Goal: Information Seeking & Learning: Find specific fact

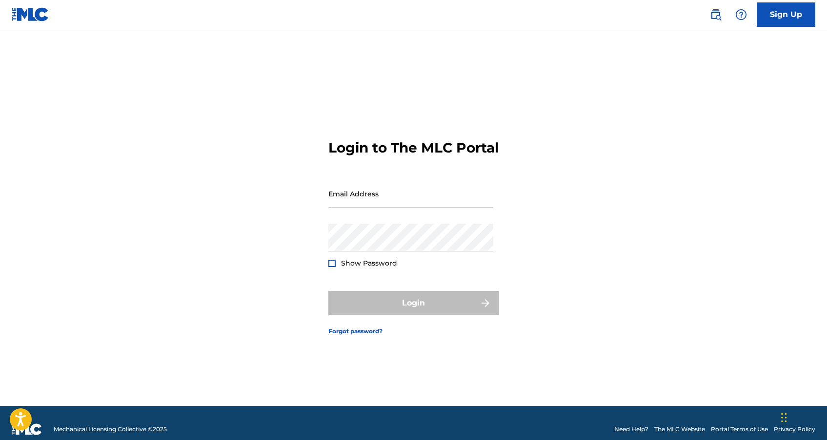
type input "[EMAIL_ADDRESS][DOMAIN_NAME]"
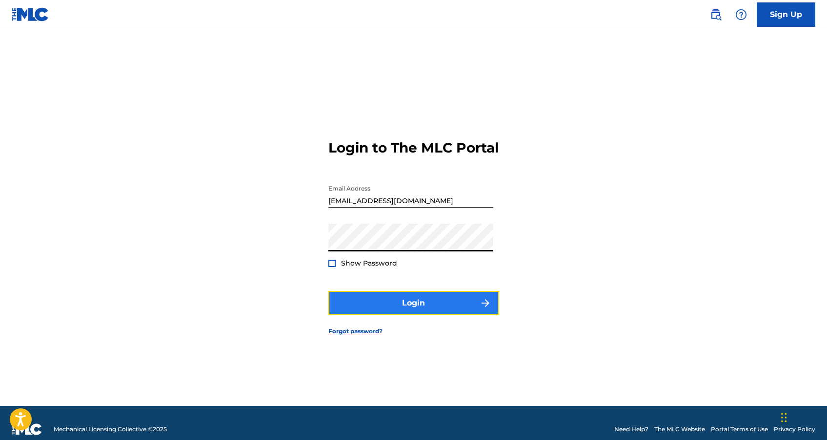
click at [394, 309] on button "Login" at bounding box center [413, 303] width 171 height 24
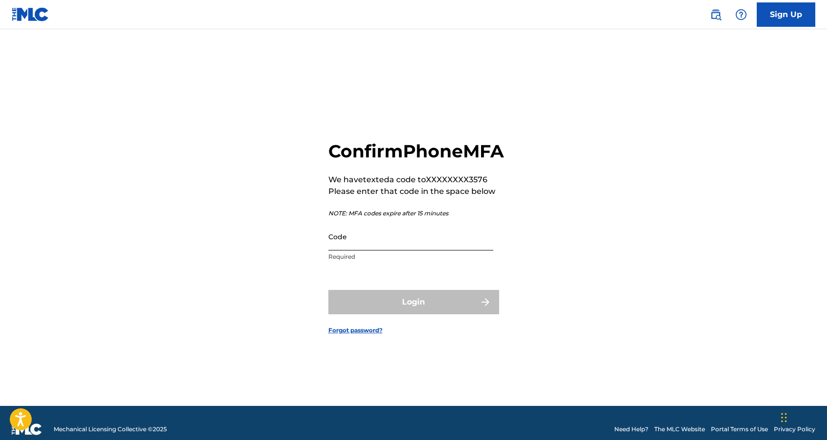
click at [406, 249] on input "Code" at bounding box center [410, 237] width 165 height 28
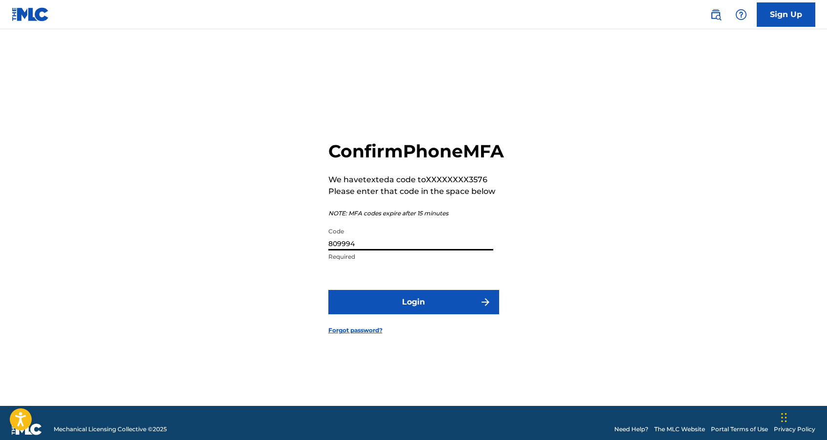
type input "809994"
click at [328, 290] on button "Login" at bounding box center [413, 302] width 171 height 24
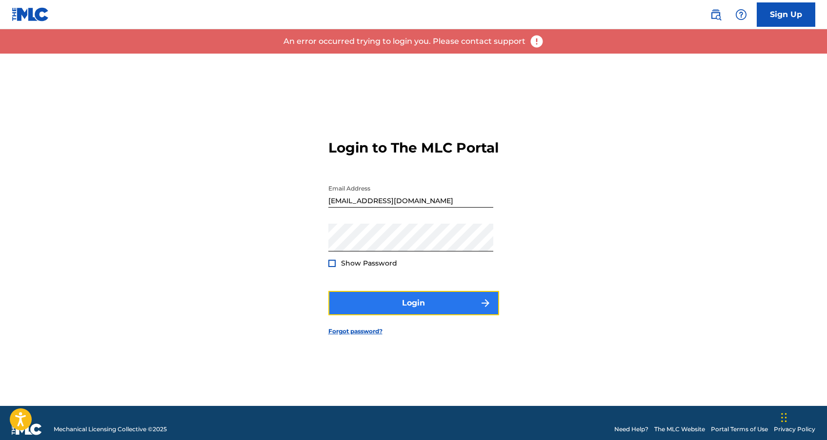
click at [399, 316] on button "Login" at bounding box center [413, 303] width 171 height 24
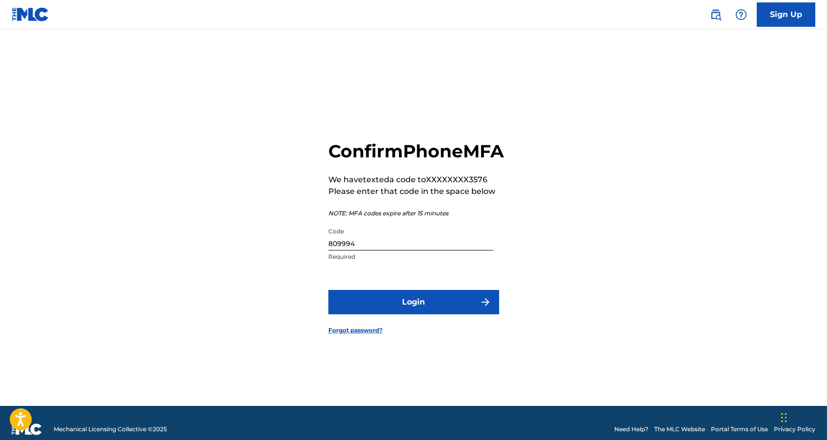
click at [412, 251] on input "809994" at bounding box center [410, 237] width 165 height 28
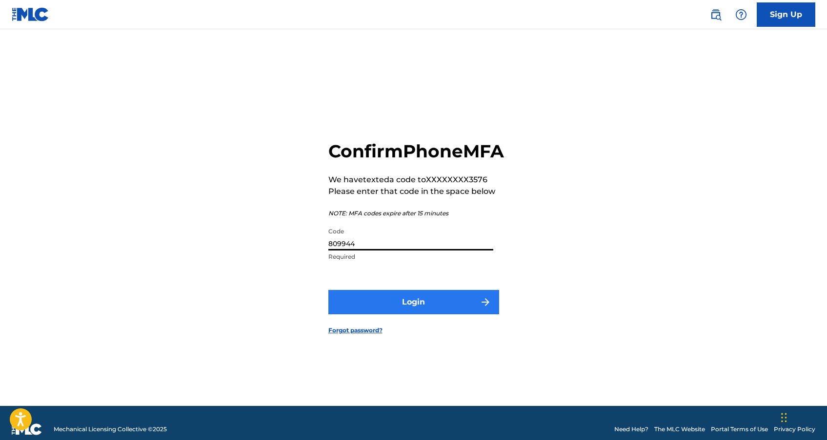
type input "809944"
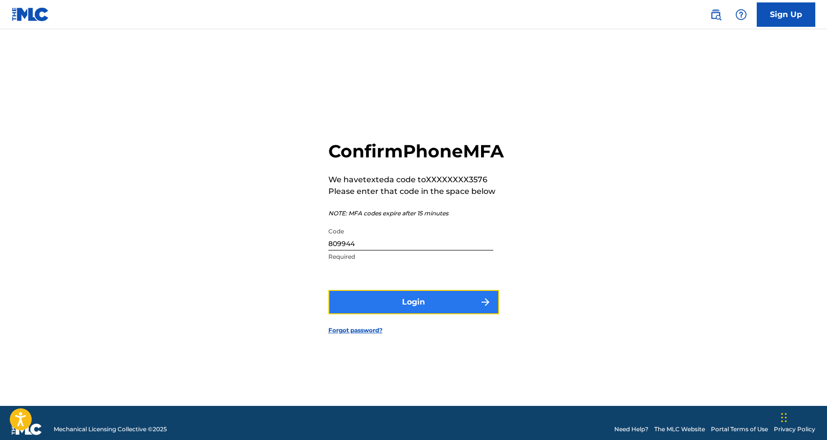
click at [442, 306] on button "Login" at bounding box center [413, 302] width 171 height 24
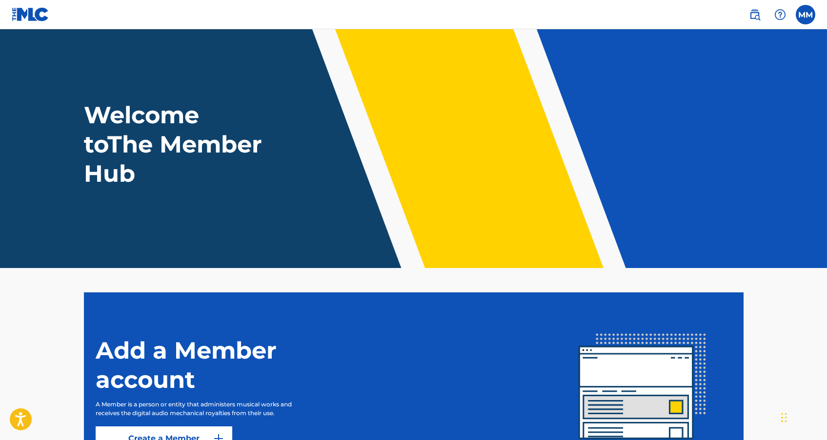
scroll to position [72, 0]
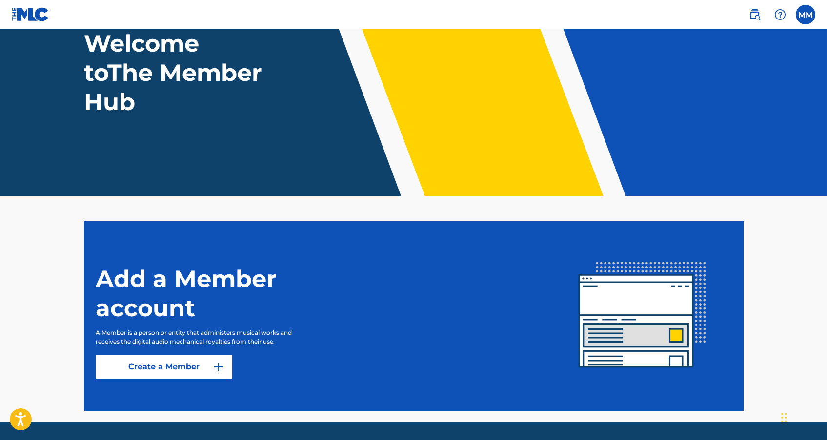
click at [337, 228] on section "Add a Member account A Member is a person or entity that administers musical wo…" at bounding box center [413, 316] width 659 height 190
click at [751, 15] on img at bounding box center [755, 15] width 12 height 12
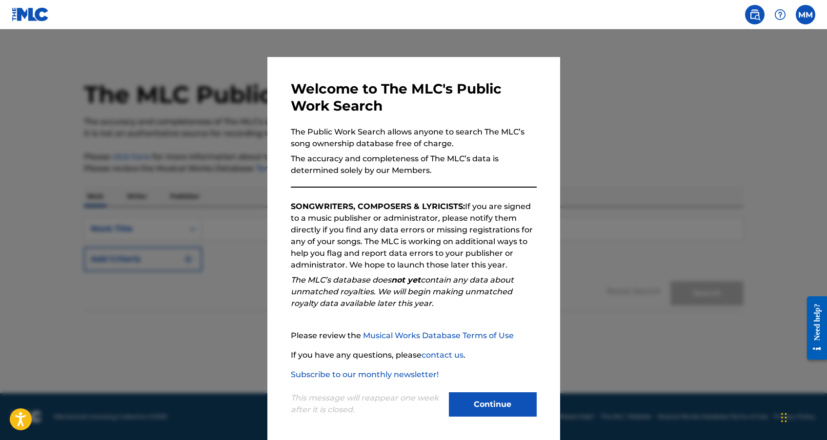
scroll to position [6, 0]
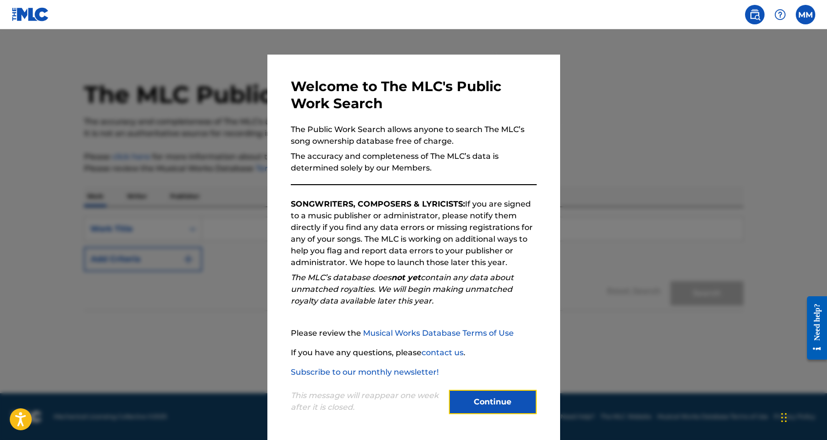
click at [490, 411] on button "Continue" at bounding box center [493, 402] width 88 height 24
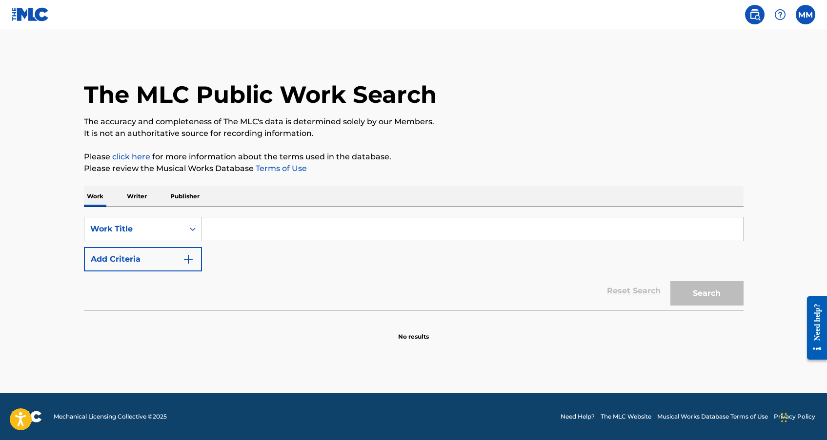
click at [283, 230] on input "Search Form" at bounding box center [472, 229] width 541 height 23
type input "F.Y.B.F"
click at [699, 296] on button "Search" at bounding box center [706, 293] width 73 height 24
click at [141, 198] on p "Writer" at bounding box center [137, 196] width 26 height 20
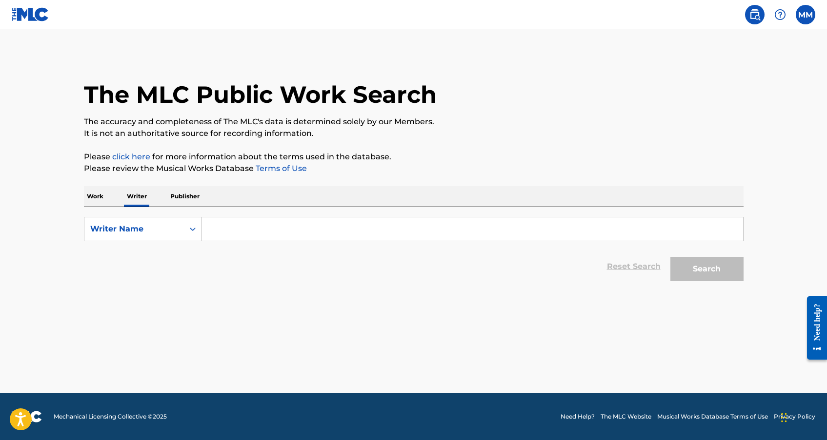
drag, startPoint x: 86, startPoint y: 197, endPoint x: 102, endPoint y: 198, distance: 15.6
click at [86, 197] on p "Work" at bounding box center [95, 196] width 22 height 20
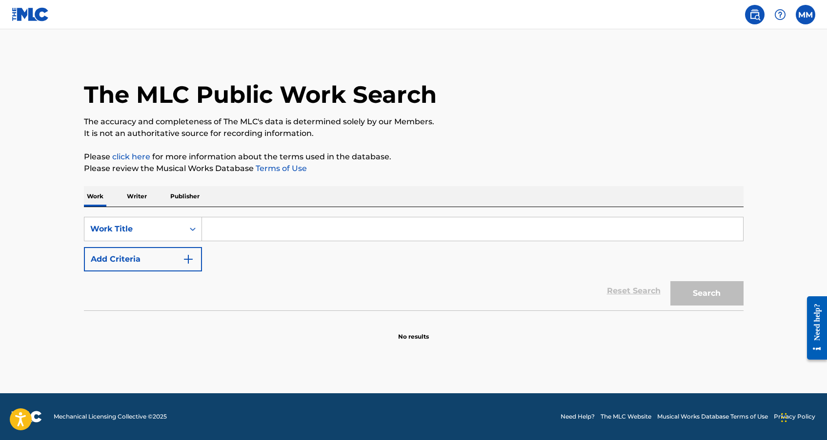
click at [252, 227] on input "Search Form" at bounding box center [472, 229] width 541 height 23
click at [677, 288] on button "Search" at bounding box center [706, 293] width 73 height 24
click at [287, 222] on input "F.YB.F" at bounding box center [472, 229] width 541 height 23
click at [285, 228] on input "F.YB.F" at bounding box center [472, 229] width 541 height 23
click at [670, 281] on button "Search" at bounding box center [706, 293] width 73 height 24
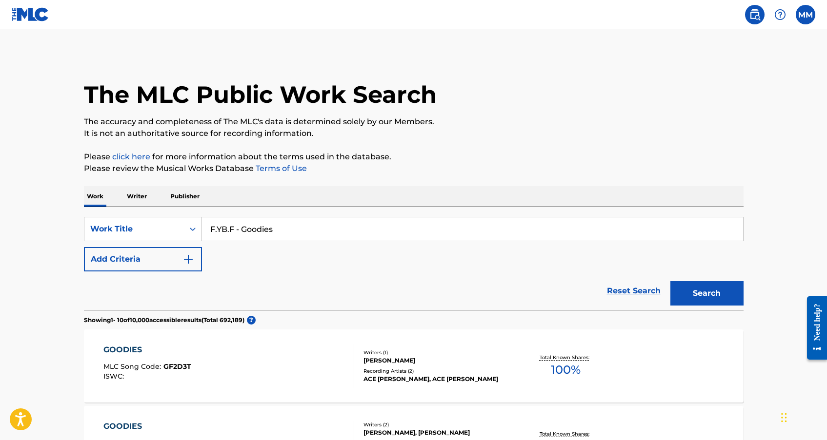
click at [277, 226] on input "F.YB.F - Goodies" at bounding box center [472, 229] width 541 height 23
type input "3"
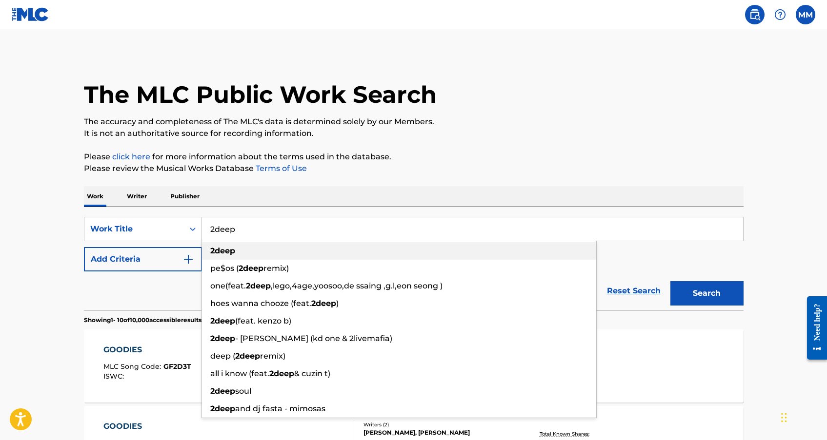
type input "2deep"
click at [245, 251] on div "2deep" at bounding box center [399, 251] width 394 height 18
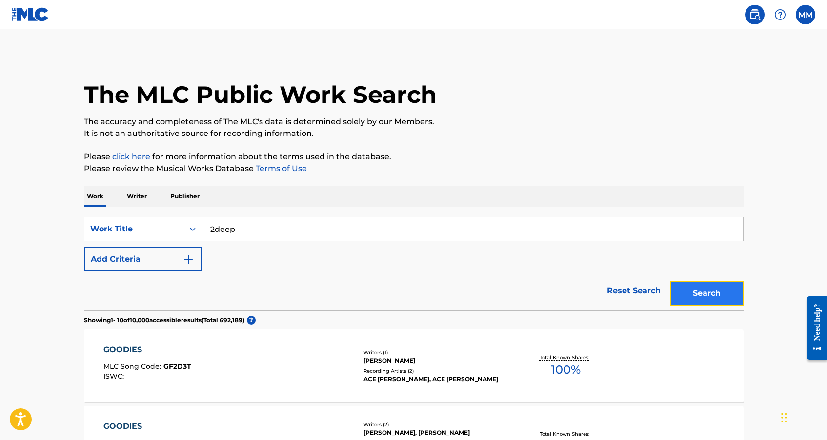
click at [734, 282] on button "Search" at bounding box center [706, 293] width 73 height 24
